Goal: Information Seeking & Learning: Understand process/instructions

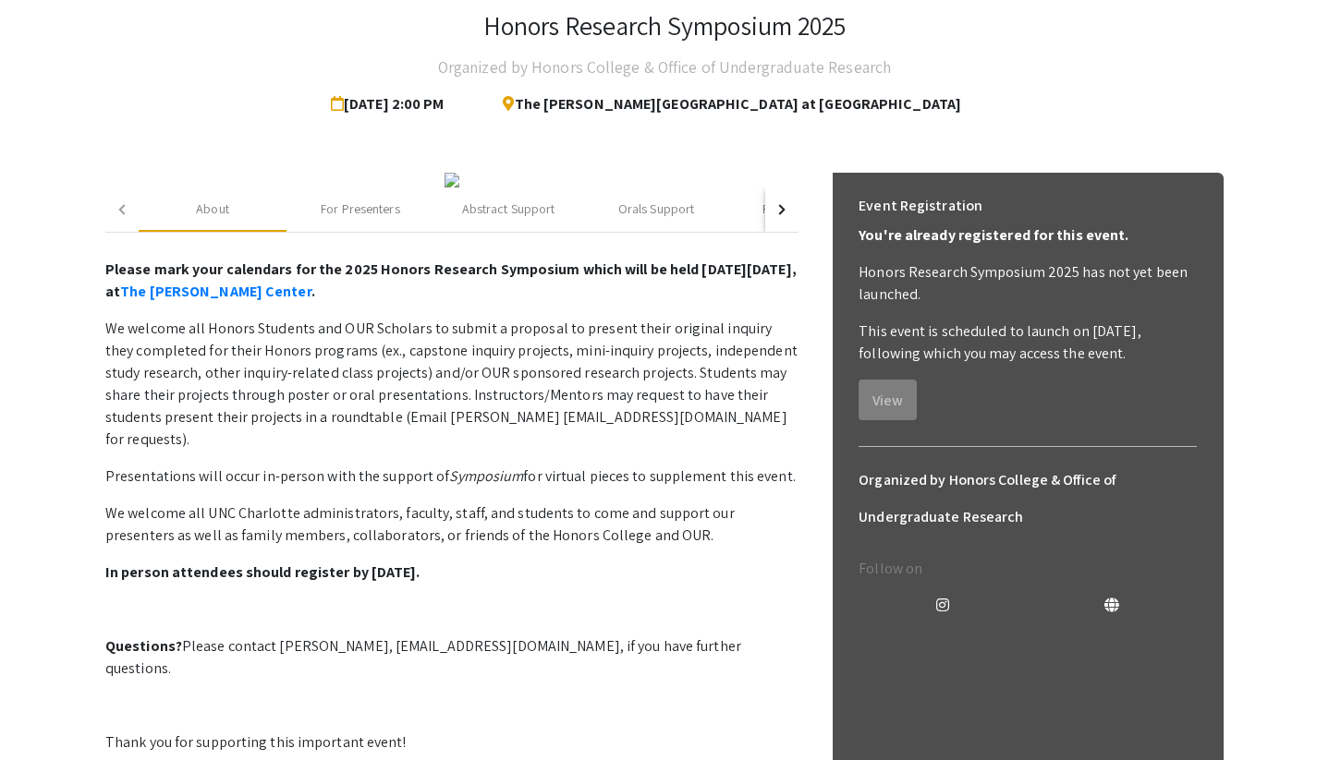
scroll to position [114, 0]
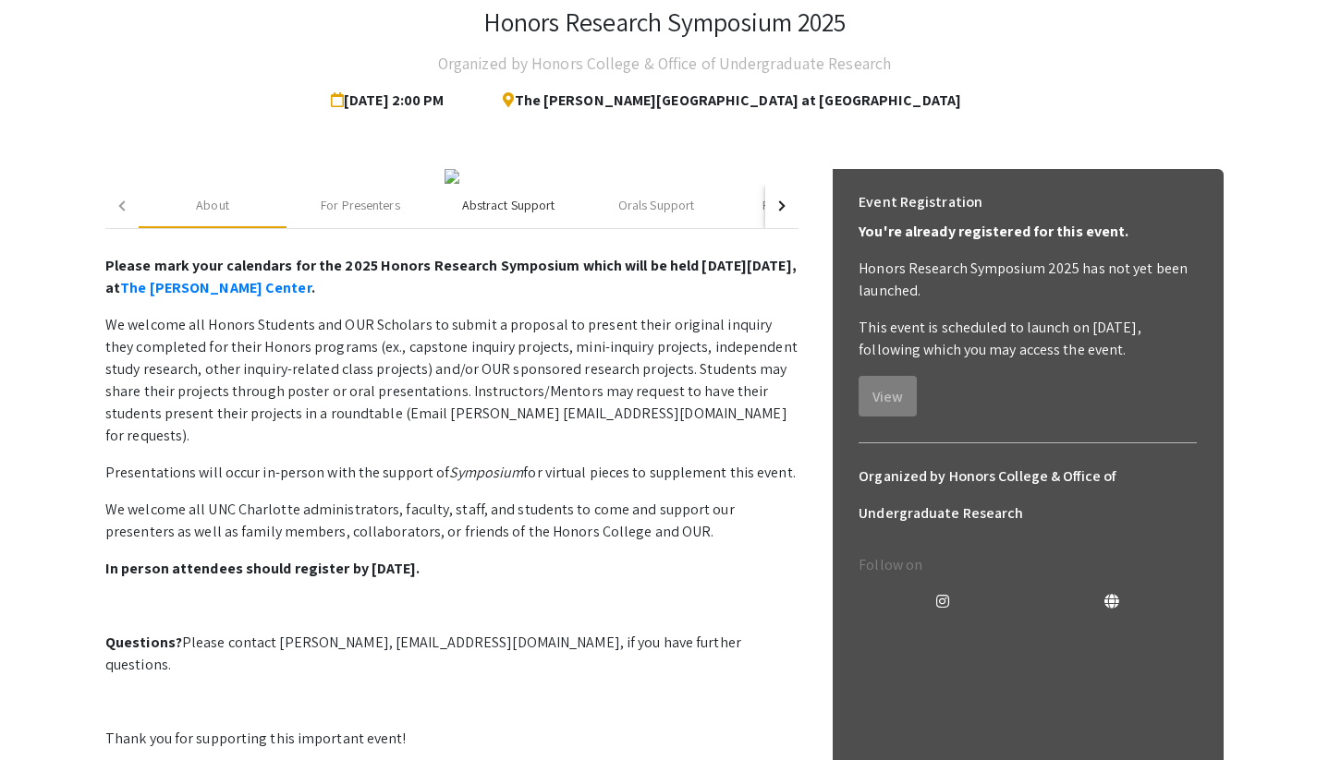
click at [541, 215] on div "Abstract Support" at bounding box center [508, 205] width 93 height 19
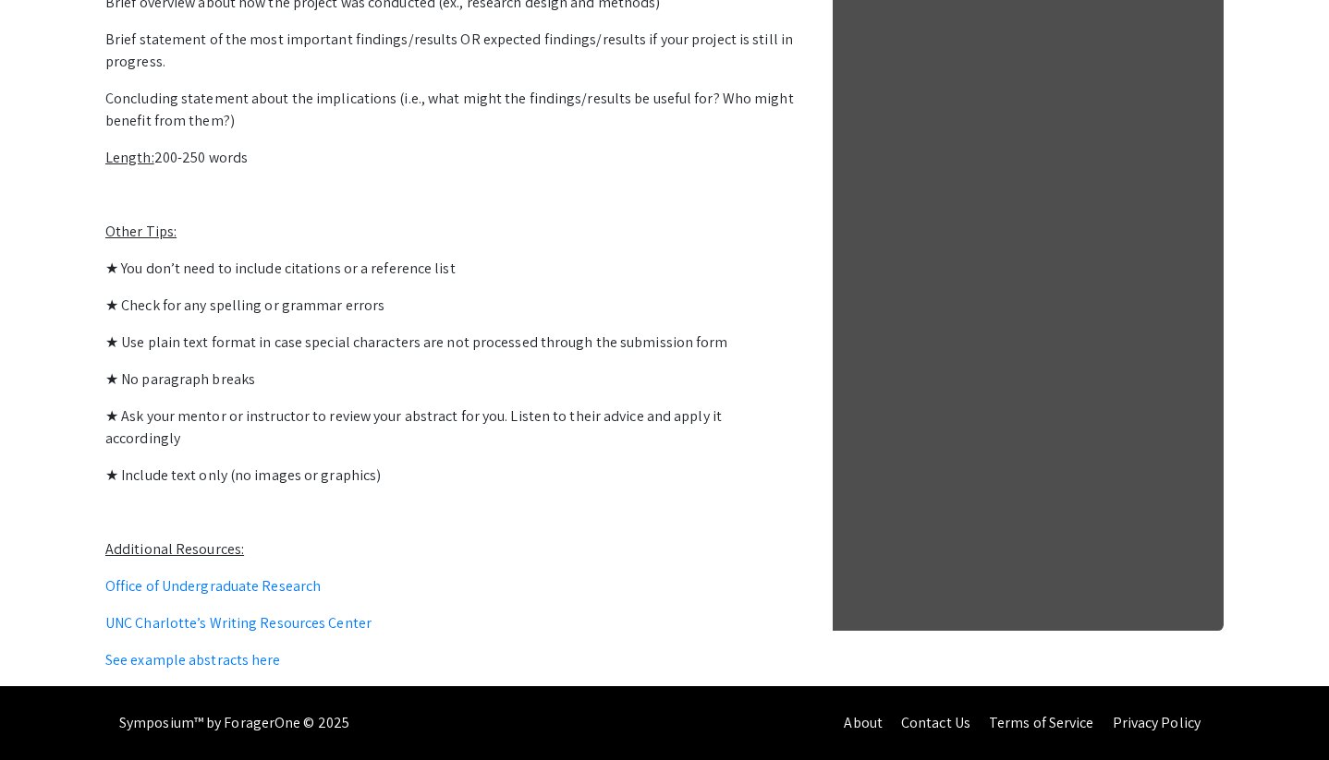
scroll to position [1060, 0]
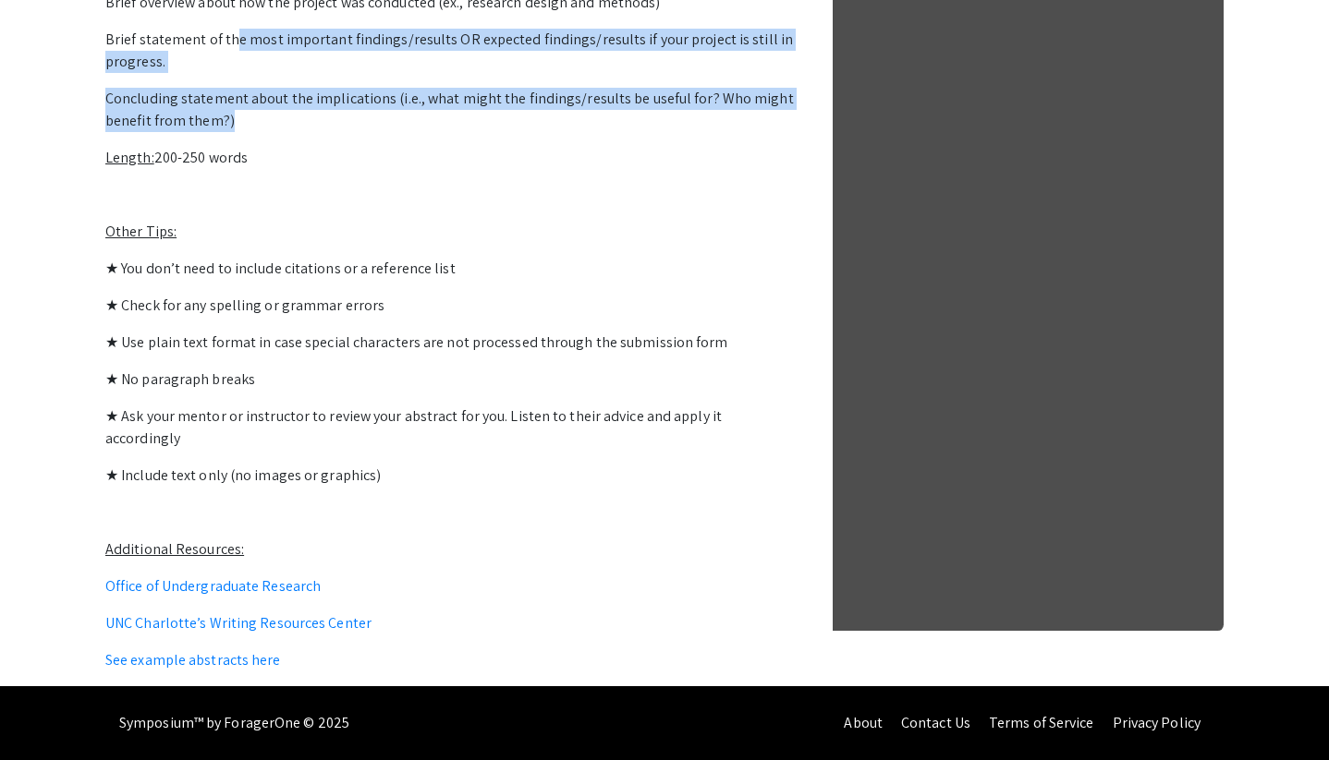
drag, startPoint x: 230, startPoint y: 363, endPoint x: 240, endPoint y: 443, distance: 80.1
click at [240, 443] on p "General Guidelines for Writing a Symposium Abstract Purpose: Provide the sympos…" at bounding box center [451, 25] width 693 height 1294
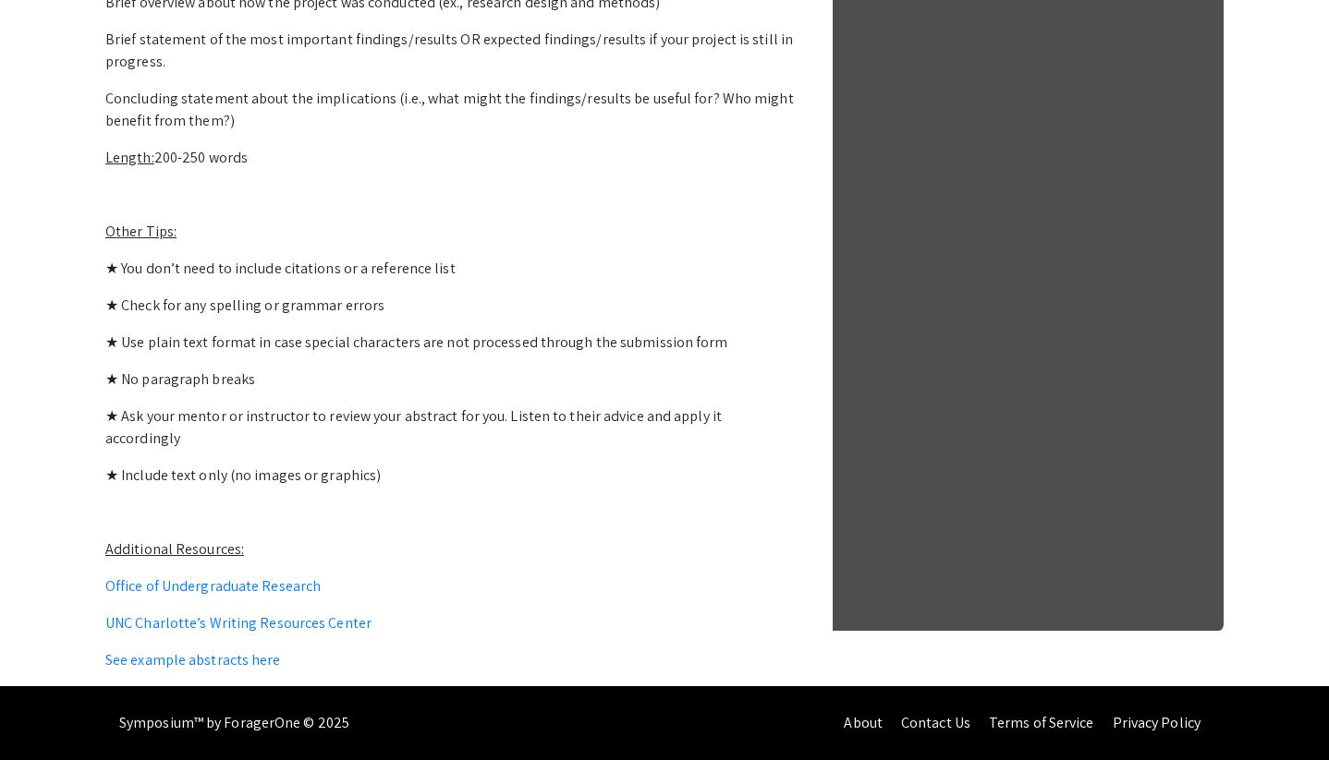
click at [258, 14] on p "Brief overview about how the project was conducted (ex., research design and me…" at bounding box center [451, 3] width 693 height 22
drag, startPoint x: 324, startPoint y: 290, endPoint x: 543, endPoint y: 297, distance: 219.1
click at [229, 657] on link "See example abstracts here" at bounding box center [193, 659] width 176 height 19
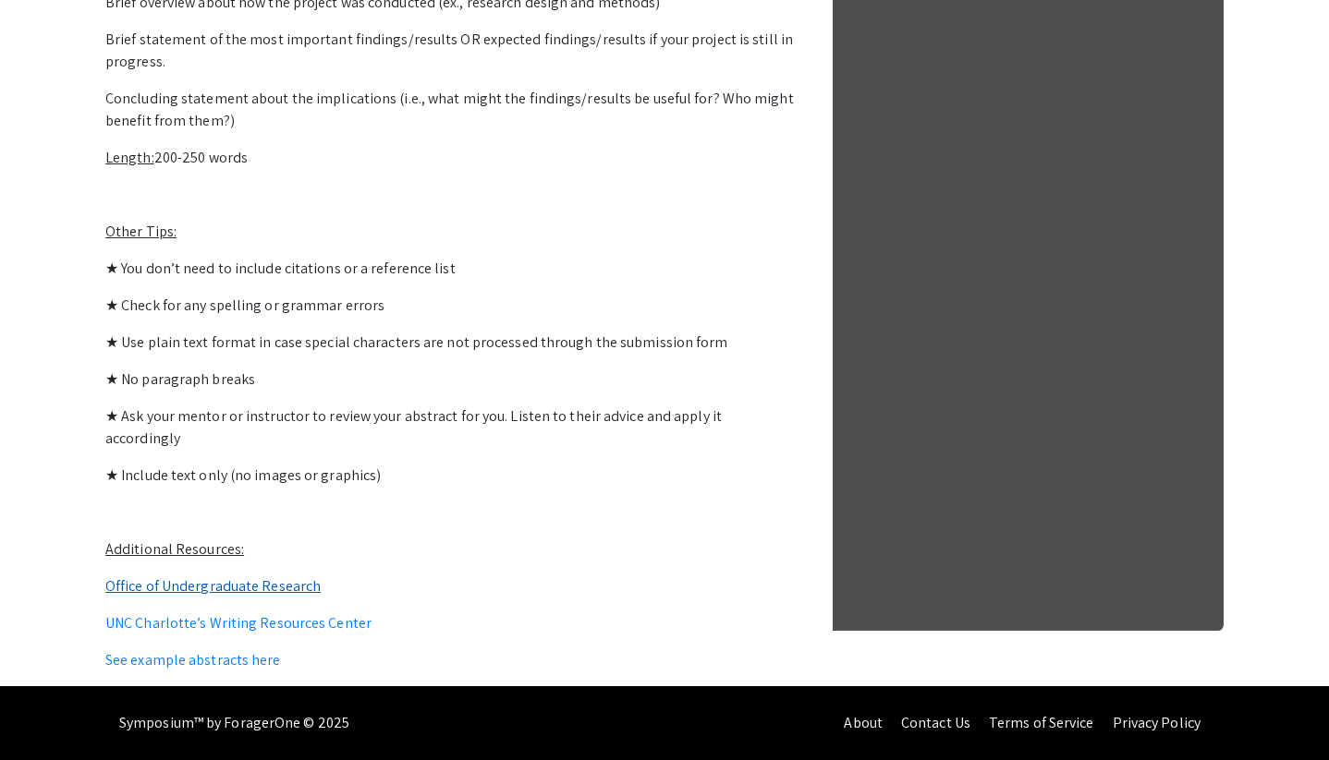
click at [255, 589] on link "Office of Undergraduate Research" at bounding box center [212, 586] width 215 height 19
click at [315, 624] on link "UNC Charlotte’s Writing Resources Center" at bounding box center [238, 623] width 266 height 19
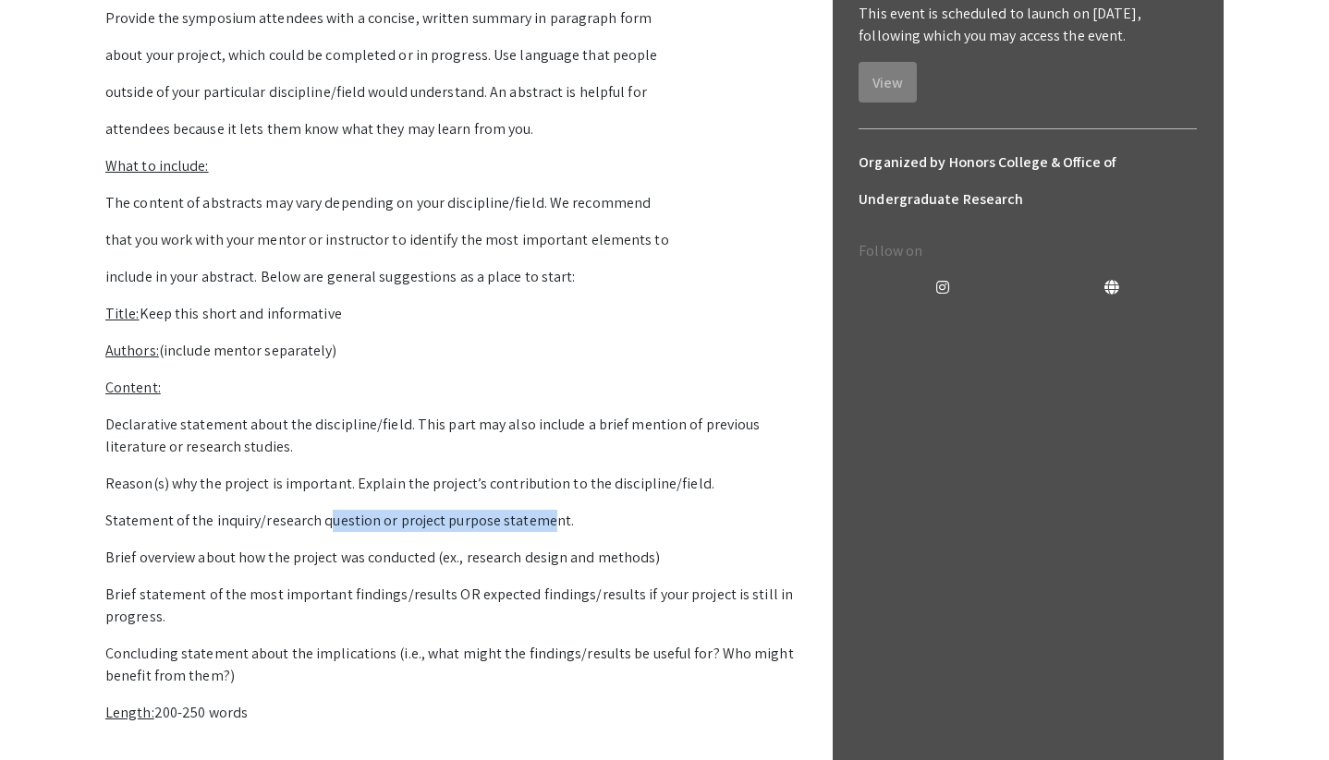
scroll to position [455, 0]
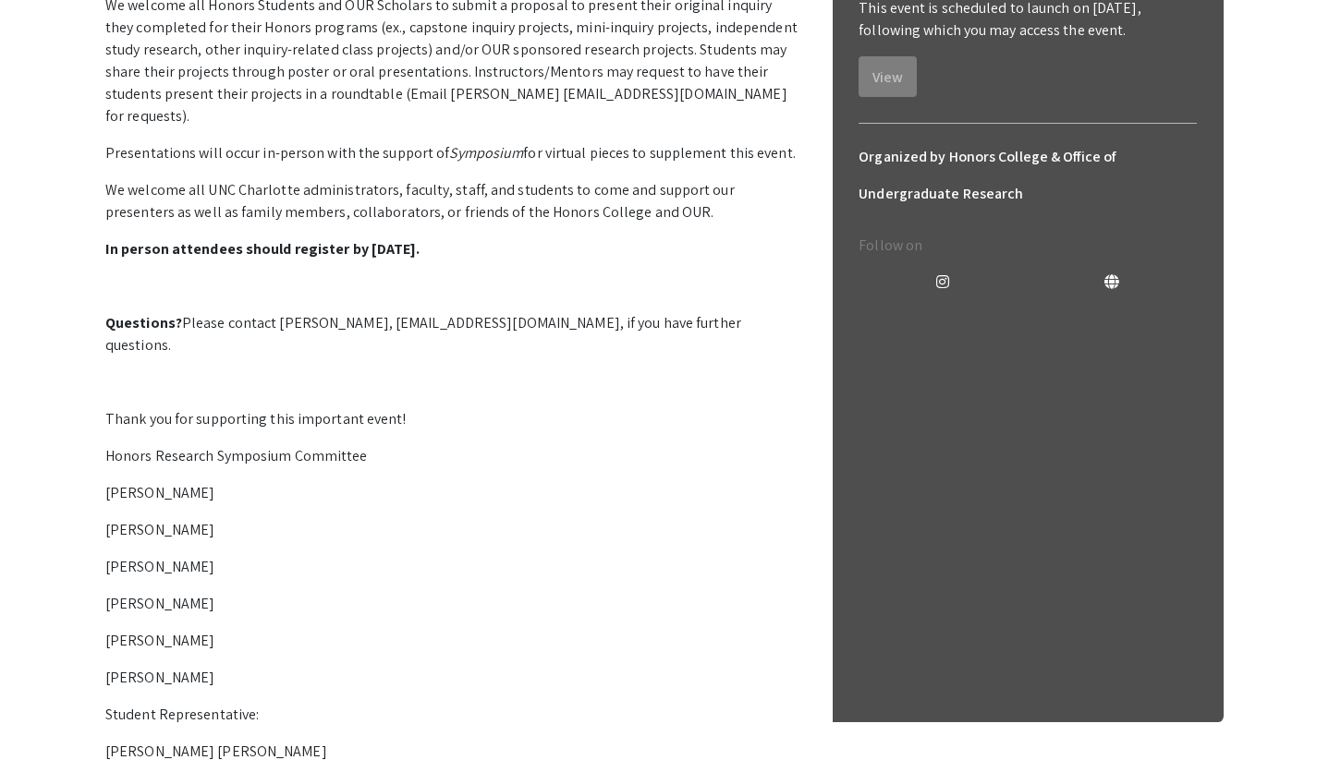
scroll to position [421, 0]
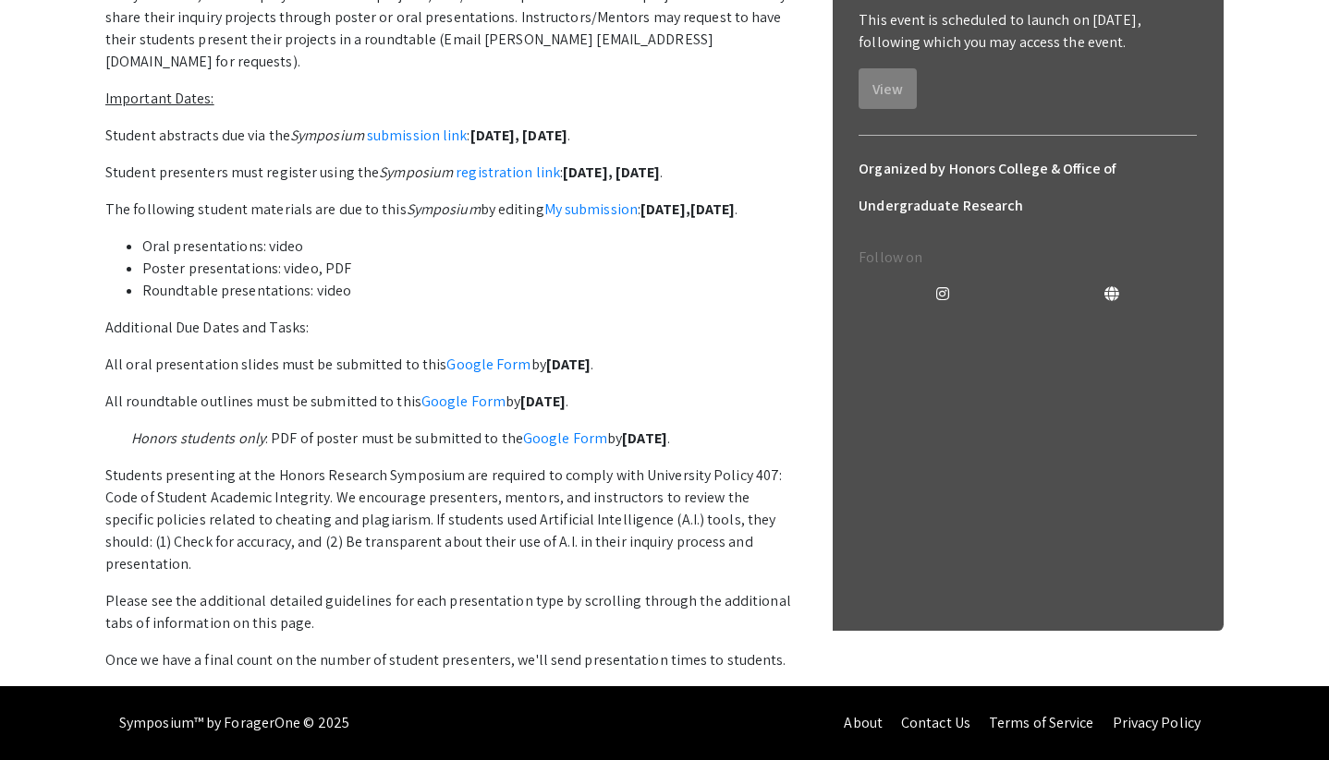
scroll to position [656, 0]
click at [434, 145] on link "submission link" at bounding box center [417, 135] width 101 height 19
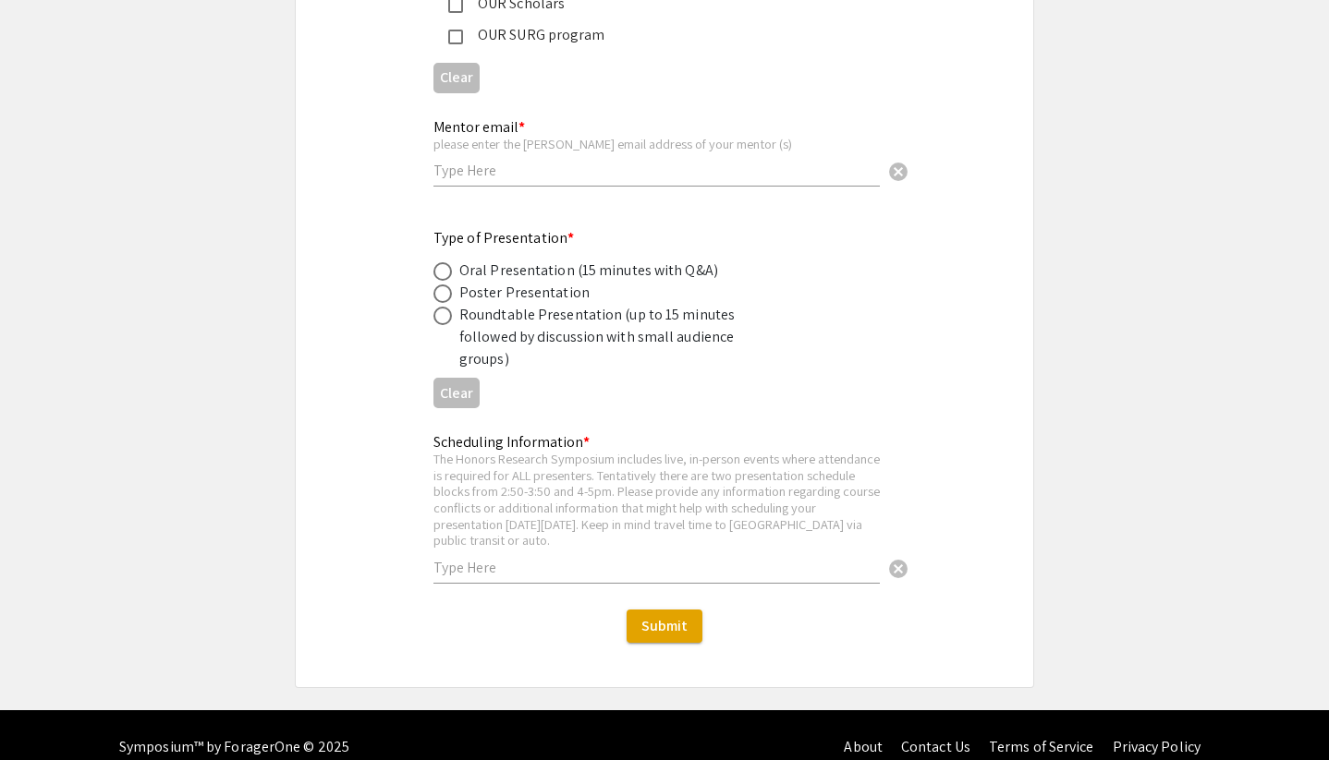
scroll to position [3252, 0]
